Goal: Task Accomplishment & Management: Use online tool/utility

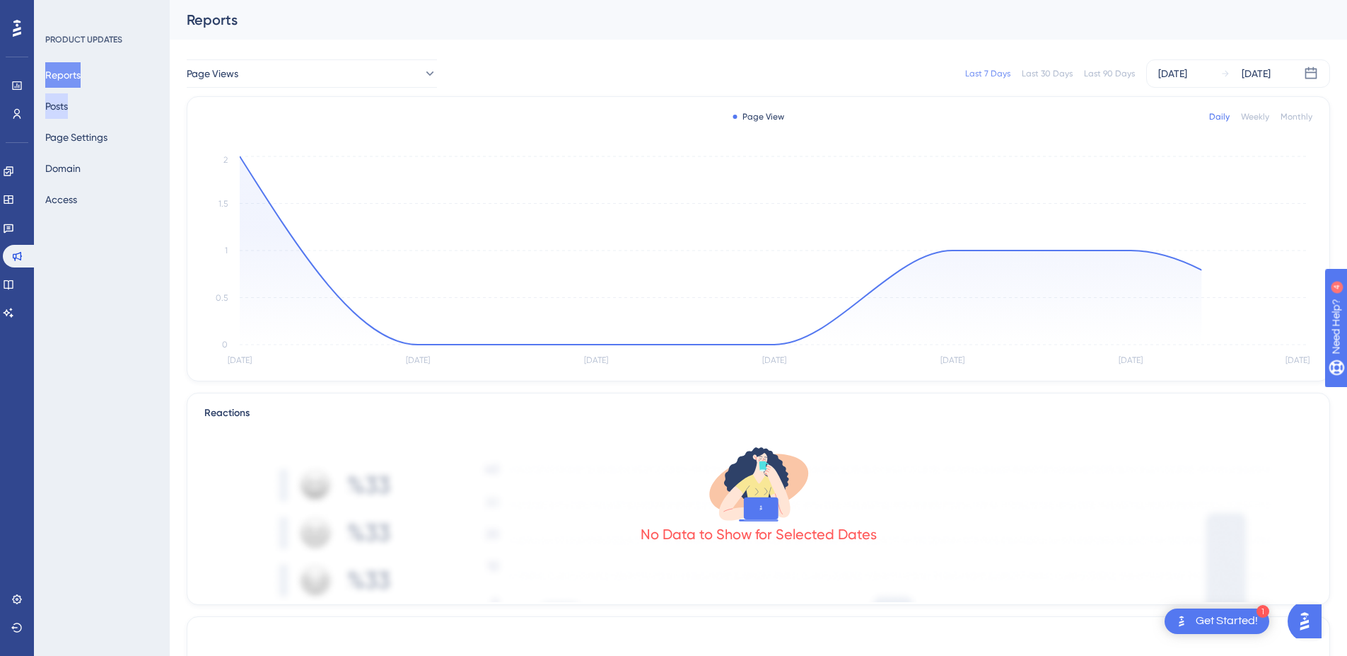
click at [68, 107] on button "Posts" at bounding box center [56, 105] width 23 height 25
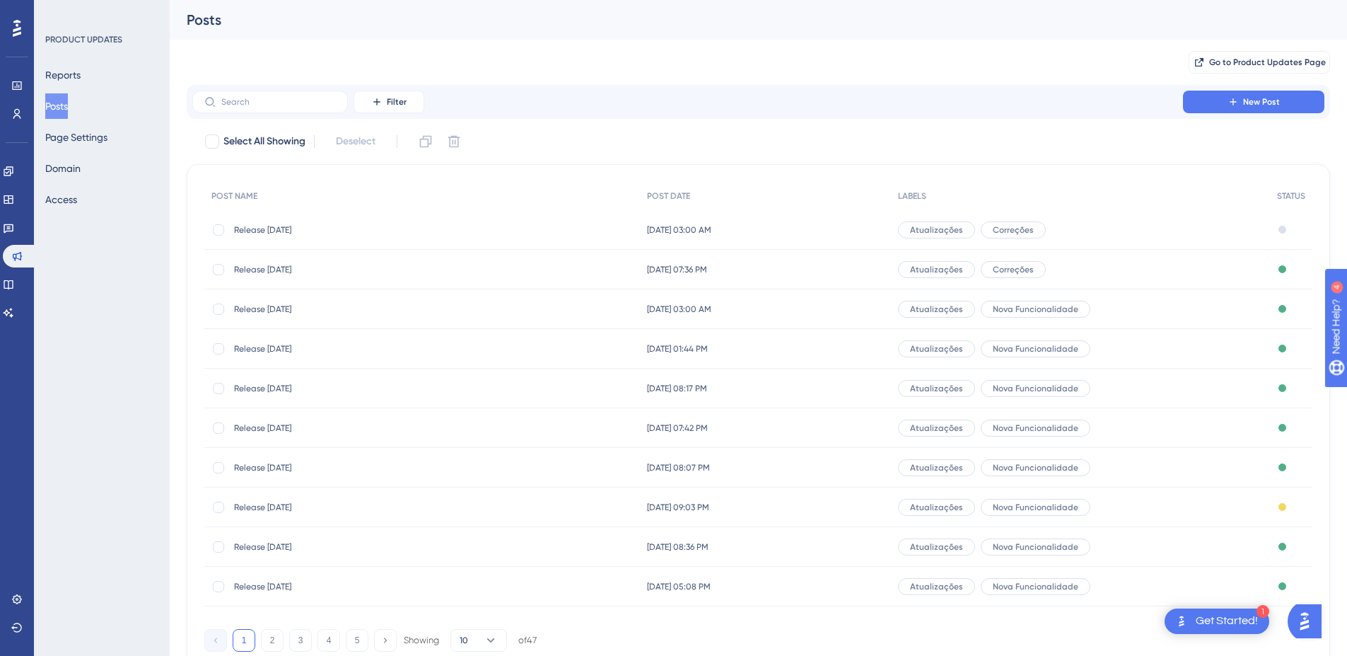
click at [274, 308] on span "Release [DATE]" at bounding box center [347, 308] width 226 height 11
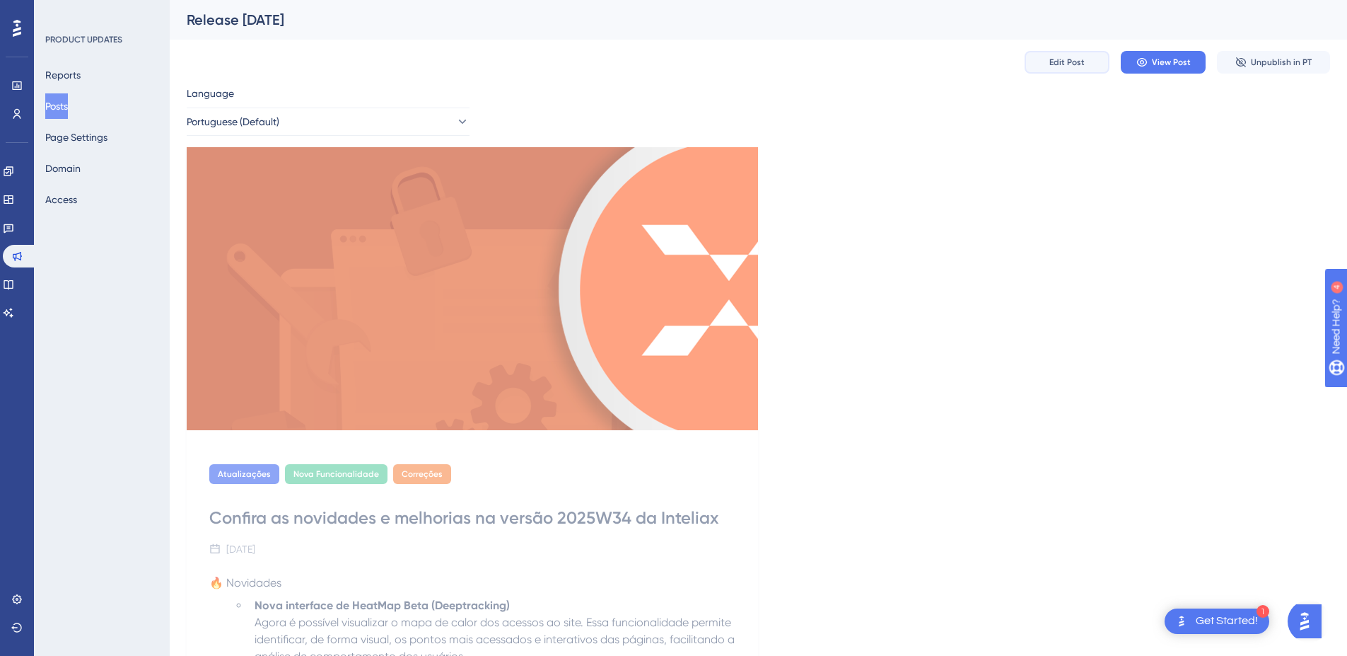
click at [1069, 61] on span "Edit Post" at bounding box center [1067, 62] width 35 height 11
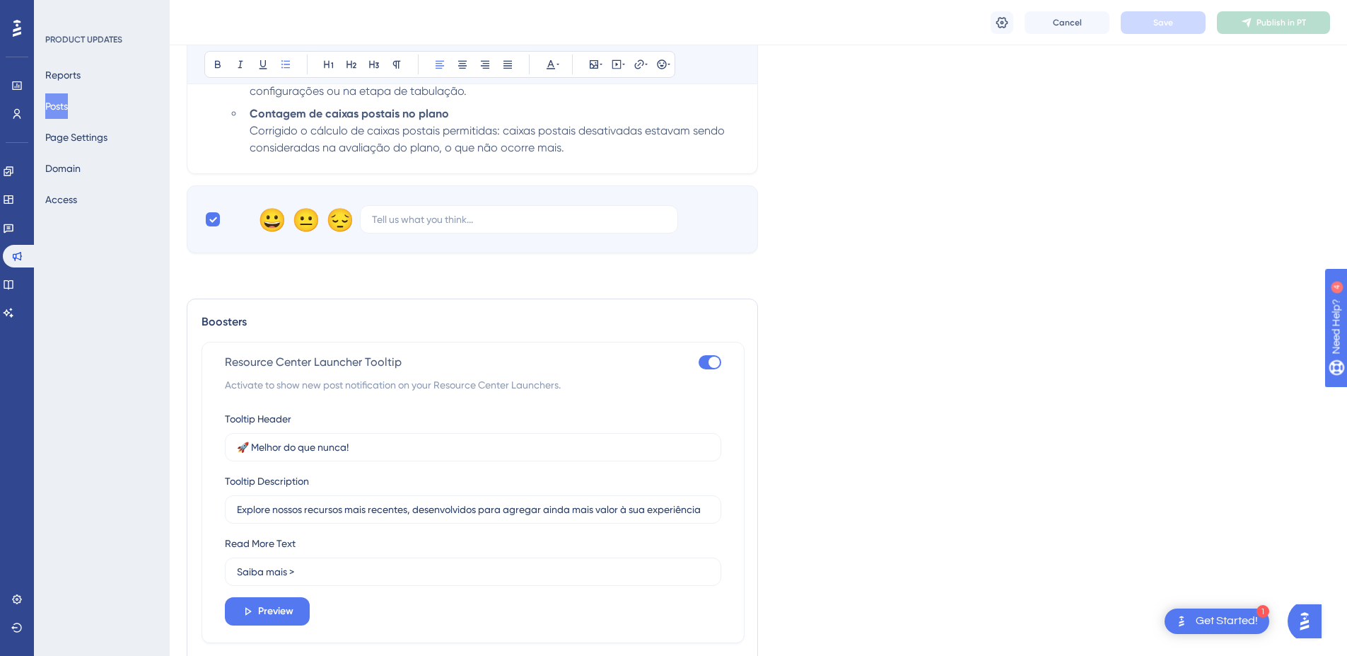
scroll to position [1132, 0]
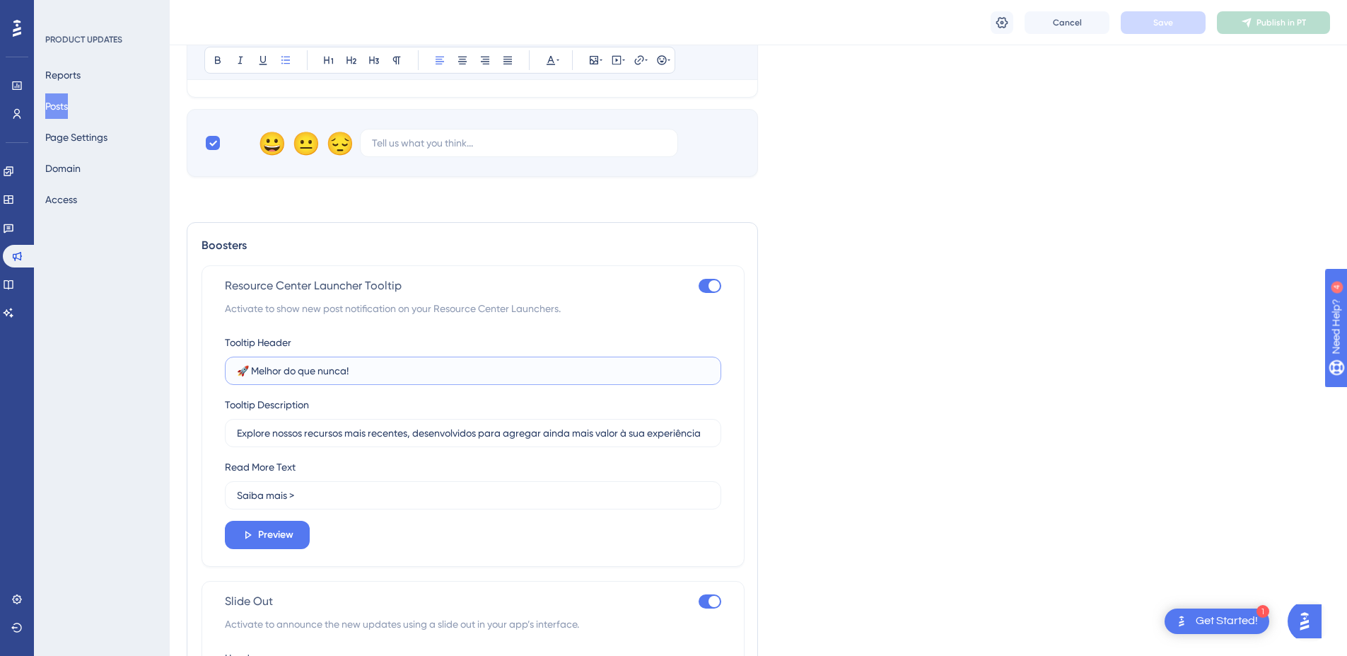
drag, startPoint x: 317, startPoint y: 368, endPoint x: 254, endPoint y: 371, distance: 63.0
click at [254, 371] on input "🚀 Melhor do que nunca!" at bounding box center [473, 371] width 472 height 16
drag, startPoint x: 347, startPoint y: 431, endPoint x: 414, endPoint y: 509, distance: 103.8
click at [347, 431] on input "Explore nossos recursos mais recentes, desenvolvidos para agregar ainda mais va…" at bounding box center [473, 433] width 472 height 16
click at [320, 495] on input "Saiba mais >" at bounding box center [473, 495] width 472 height 16
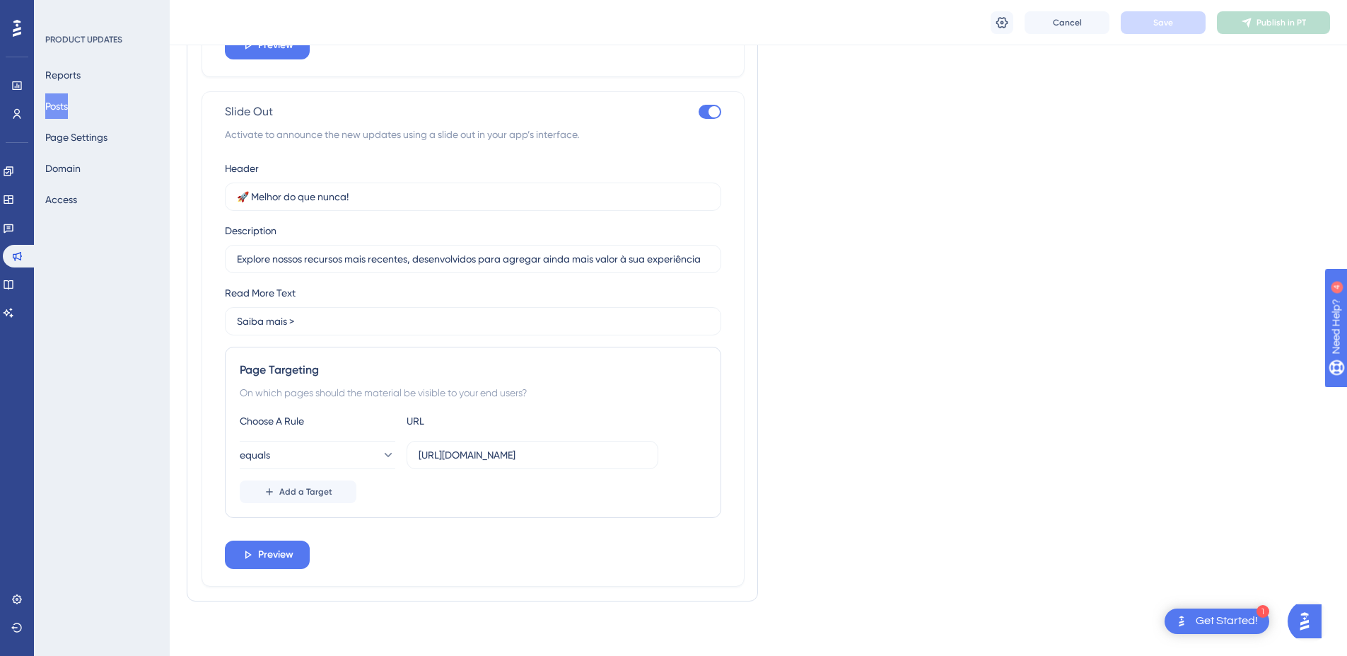
scroll to position [1623, 0]
click at [407, 200] on input "🚀 Melhor do que nunca!" at bounding box center [473, 195] width 472 height 16
click at [378, 256] on input "Explore nossos recursos mais recentes, desenvolvidos para agregar ainda mais va…" at bounding box center [473, 257] width 472 height 16
click at [333, 307] on label "Saiba mais >" at bounding box center [473, 319] width 496 height 28
click at [333, 311] on input "Saiba mais >" at bounding box center [473, 319] width 472 height 16
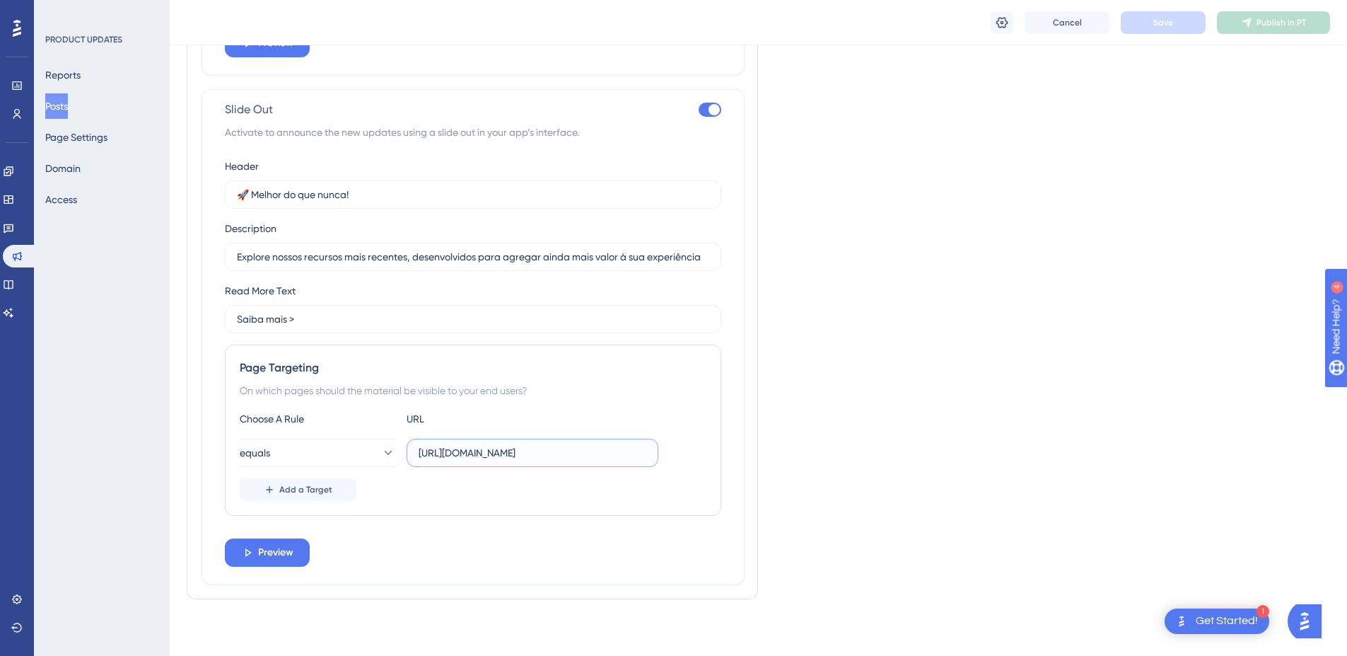
click at [591, 449] on input "https://inteliax.site/blog/" at bounding box center [533, 453] width 228 height 16
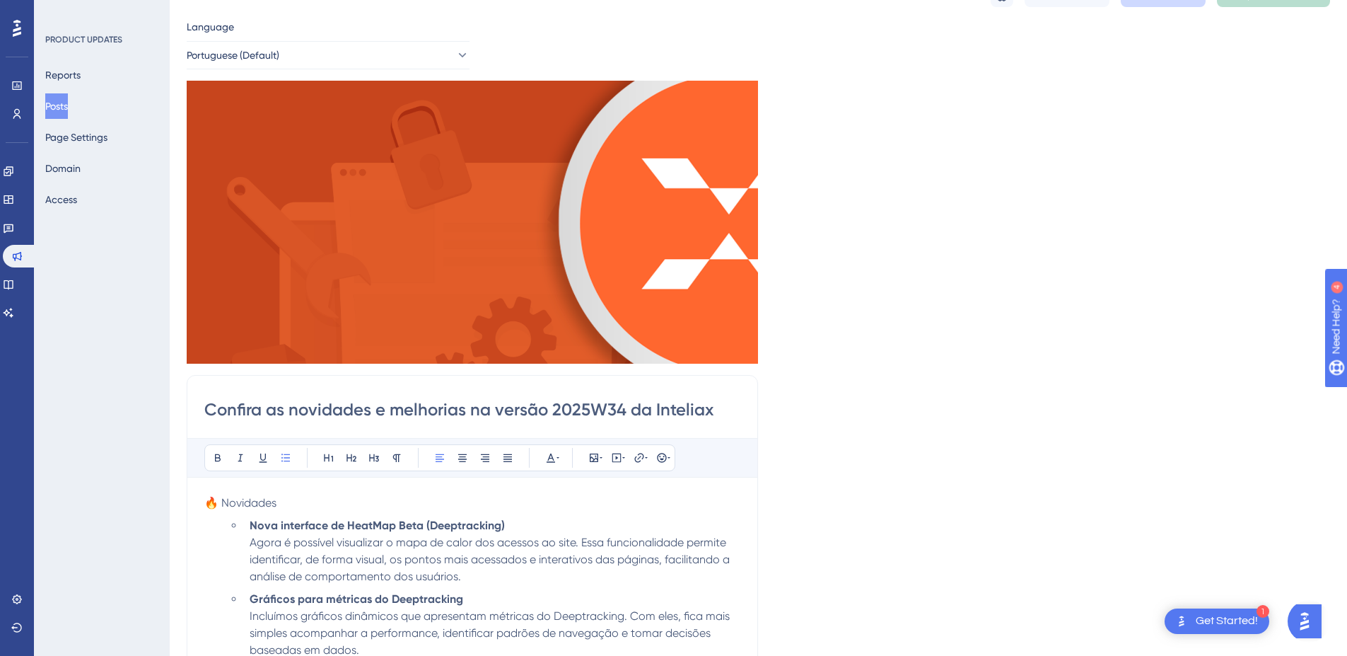
scroll to position [0, 0]
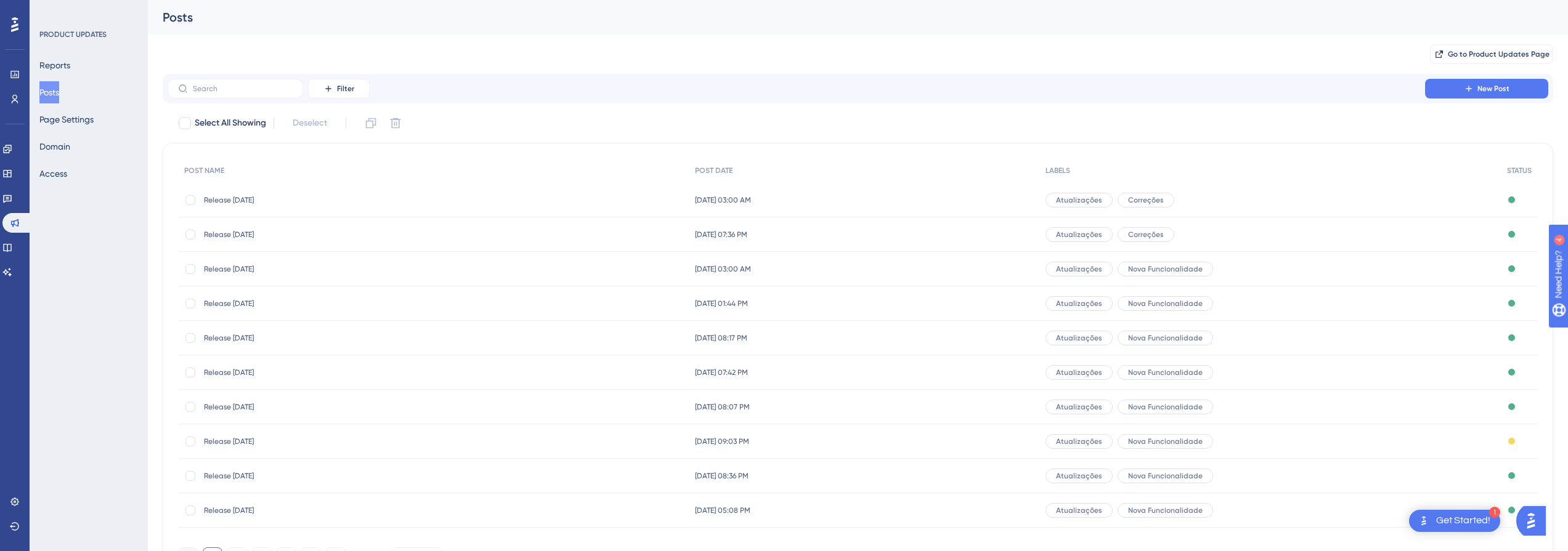
click at [228, 204] on span "Release [DATE]" at bounding box center [302, 199] width 197 height 10
